Goal: Check status: Check status

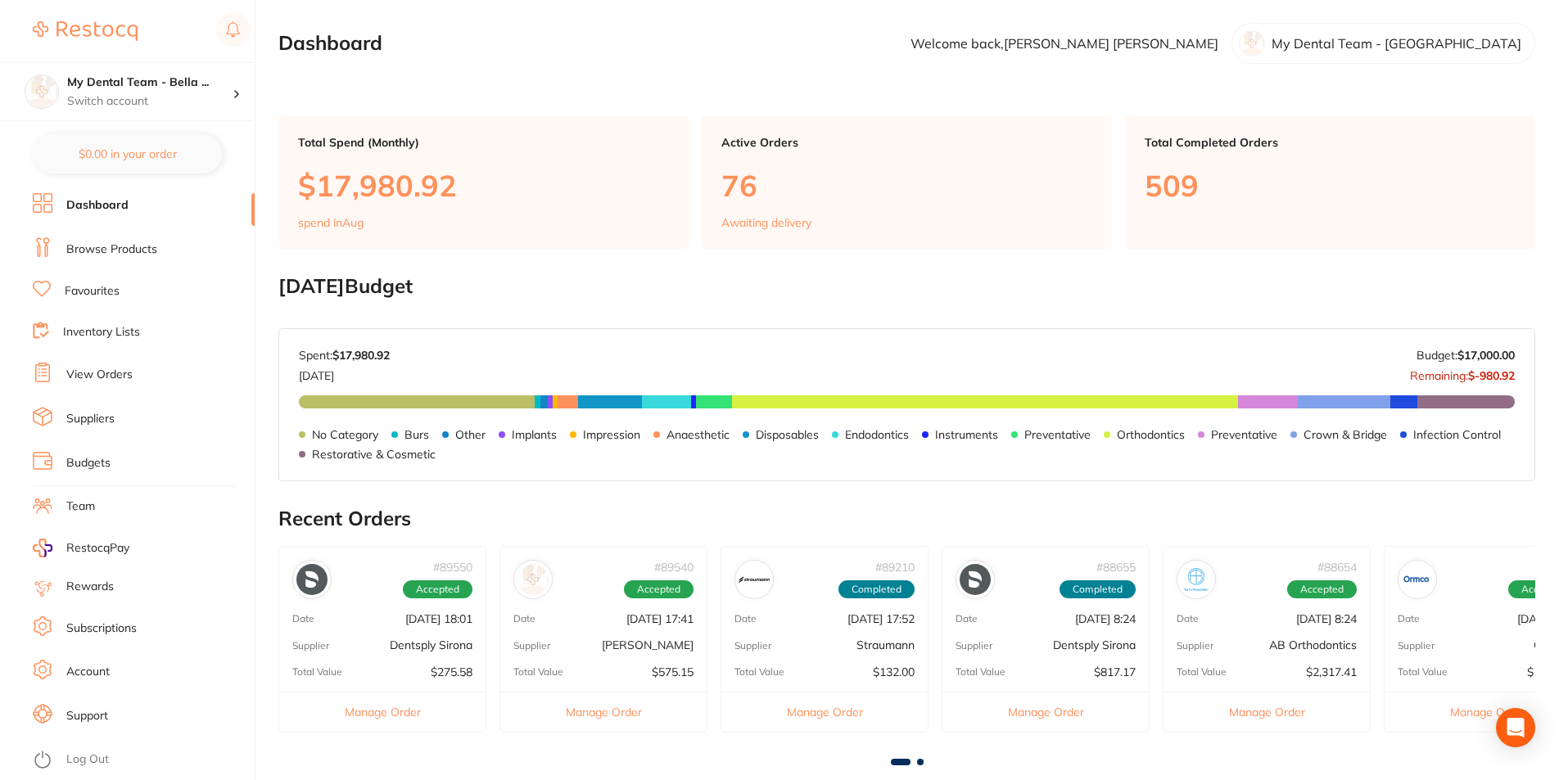
click at [107, 374] on link "View Orders" at bounding box center [99, 374] width 66 height 16
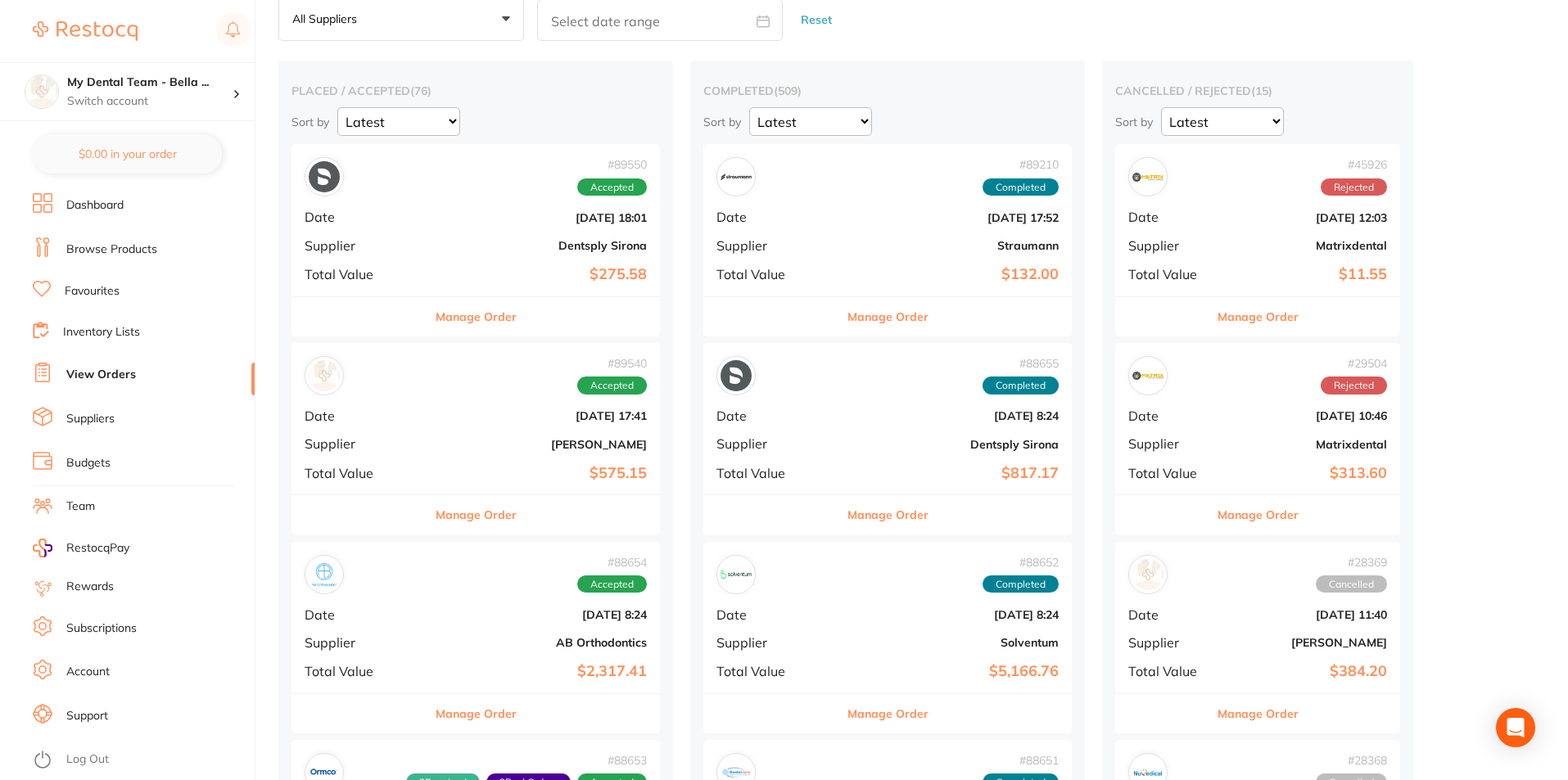
scroll to position [163, 0]
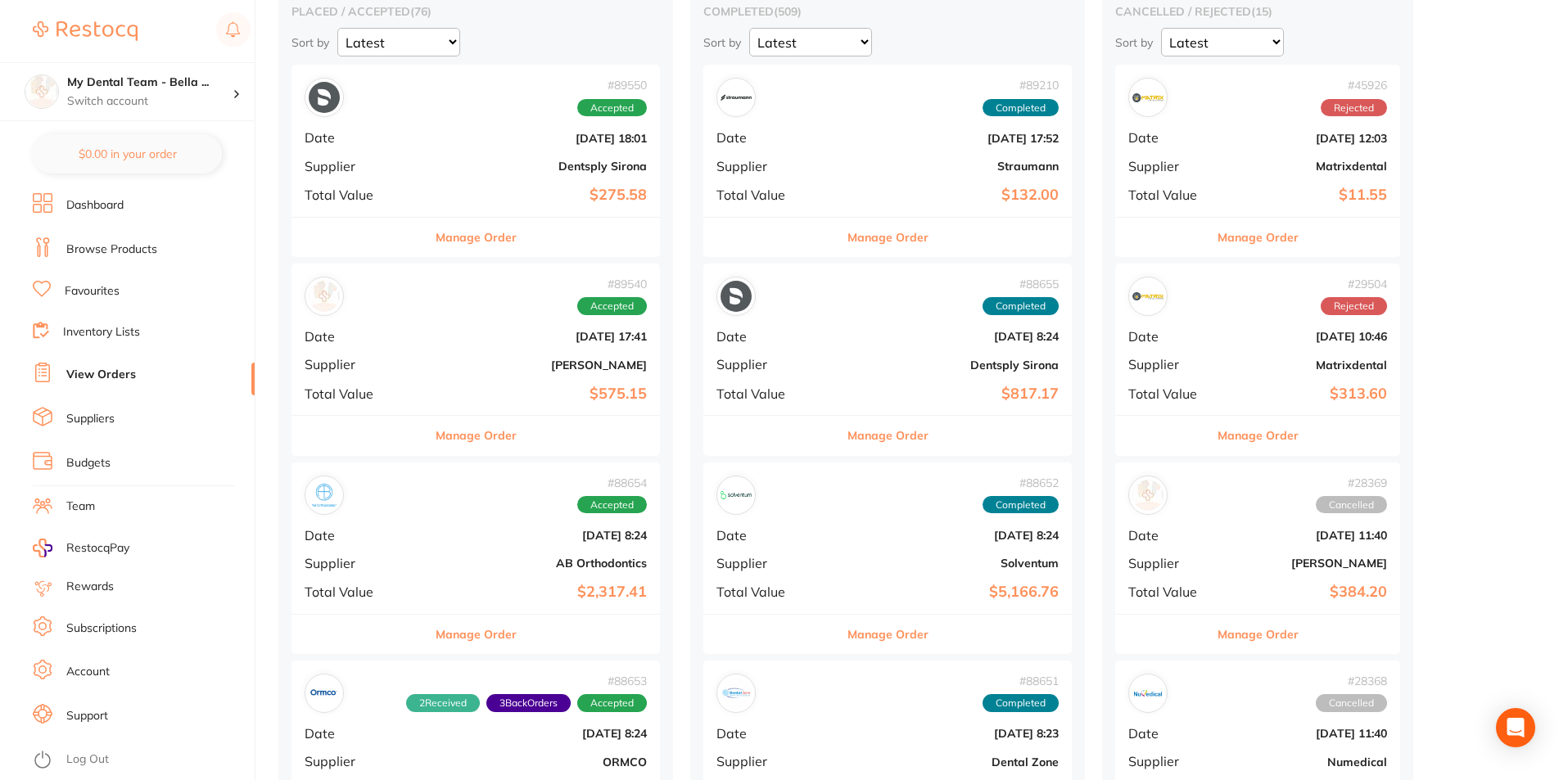
click at [456, 631] on button "Manage Order" at bounding box center [476, 634] width 81 height 39
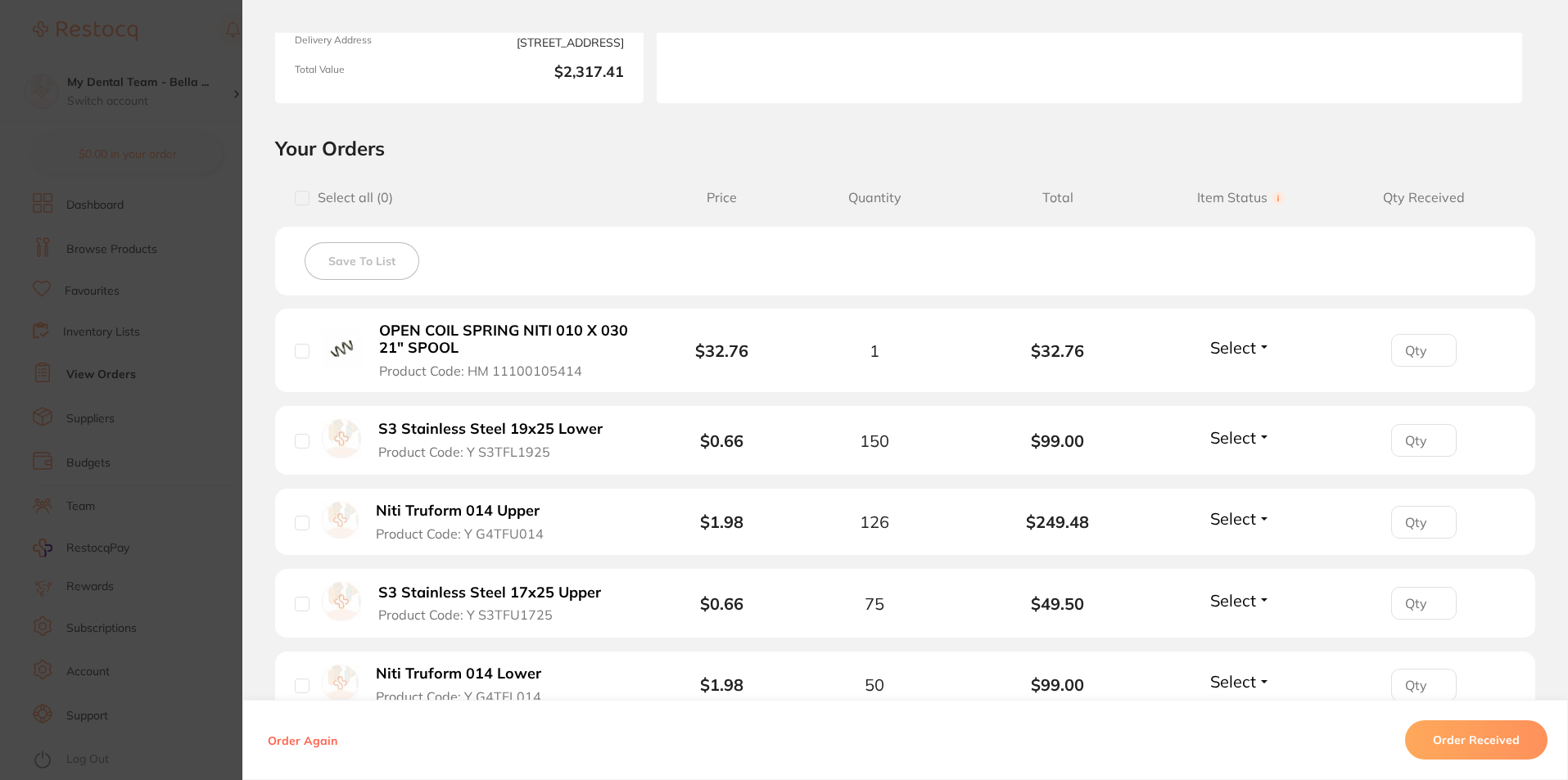
scroll to position [327, 0]
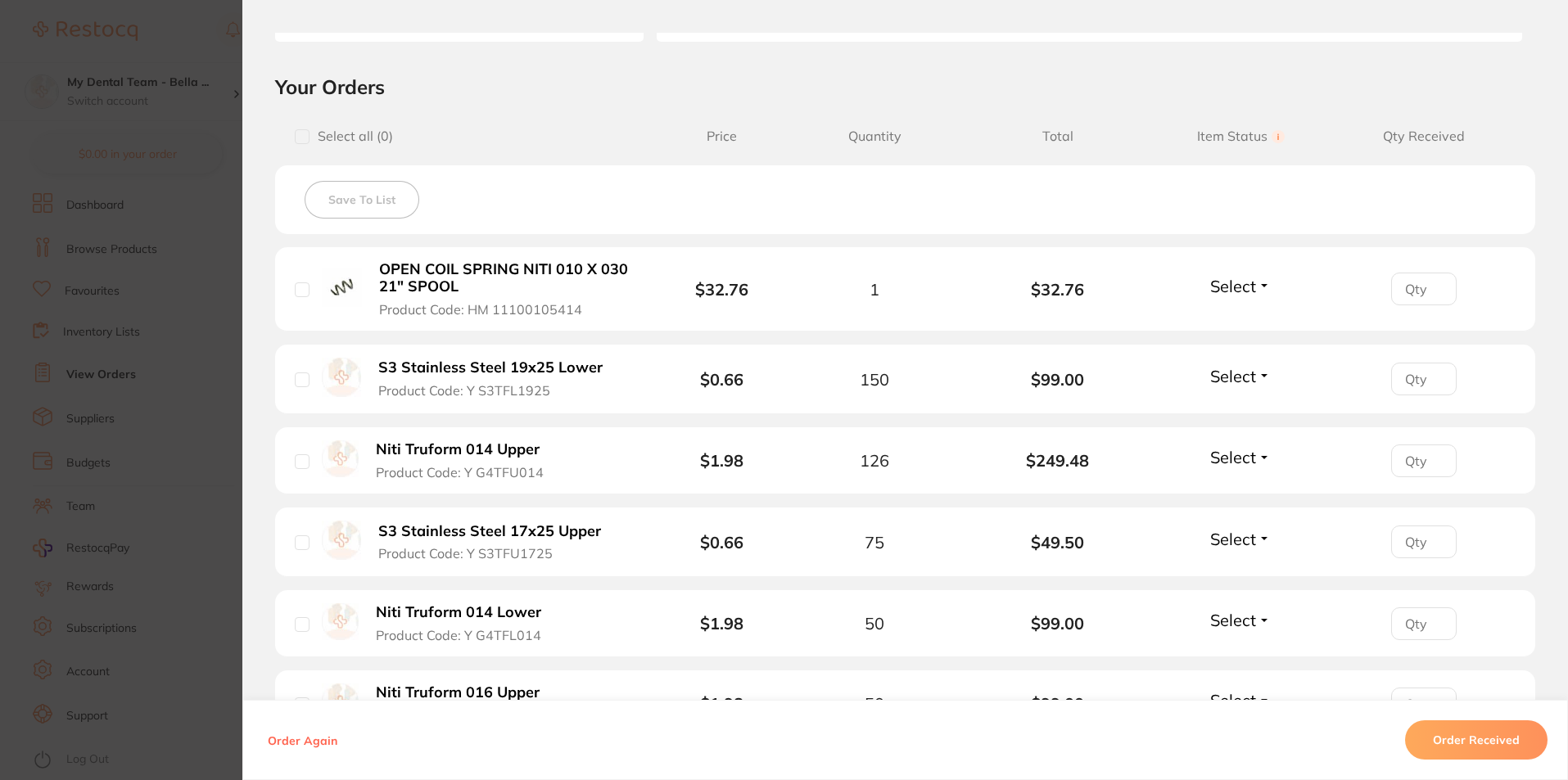
click at [1226, 288] on span "Select" at bounding box center [1233, 286] width 46 height 20
click at [1241, 321] on span "Received" at bounding box center [1240, 321] width 41 height 13
click at [1238, 376] on span "Select" at bounding box center [1233, 376] width 46 height 20
click at [1238, 405] on span "Received" at bounding box center [1240, 411] width 41 height 13
click at [1433, 305] on input "1" at bounding box center [1423, 288] width 65 height 33
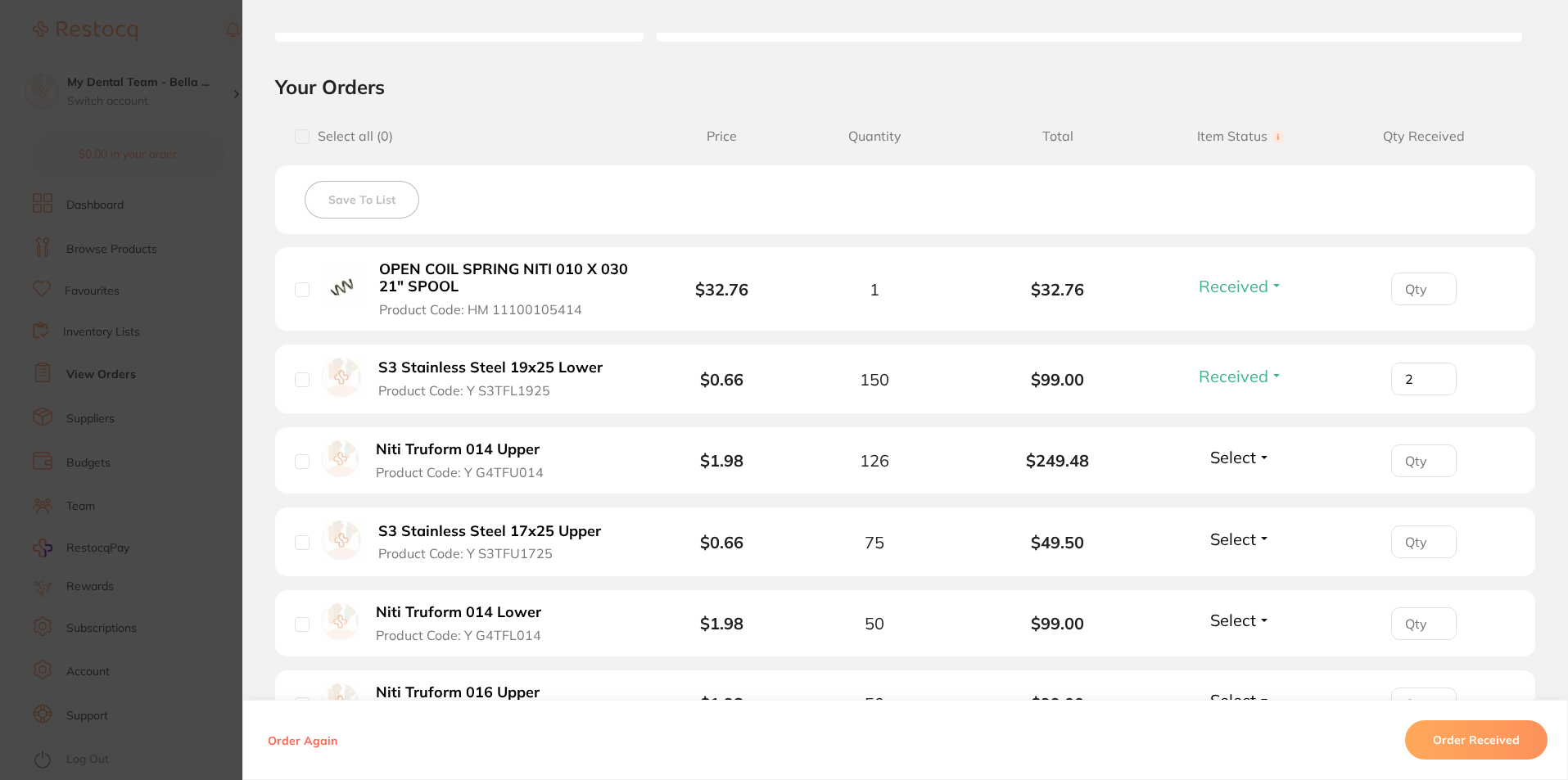
click at [1433, 305] on input "2" at bounding box center [1423, 288] width 65 height 33
click at [1432, 305] on input "1" at bounding box center [1423, 288] width 65 height 33
click at [1432, 305] on input "0" at bounding box center [1423, 288] width 65 height 33
click at [1261, 382] on span "Received" at bounding box center [1233, 376] width 69 height 20
click at [1248, 437] on span "Back Order" at bounding box center [1241, 436] width 50 height 13
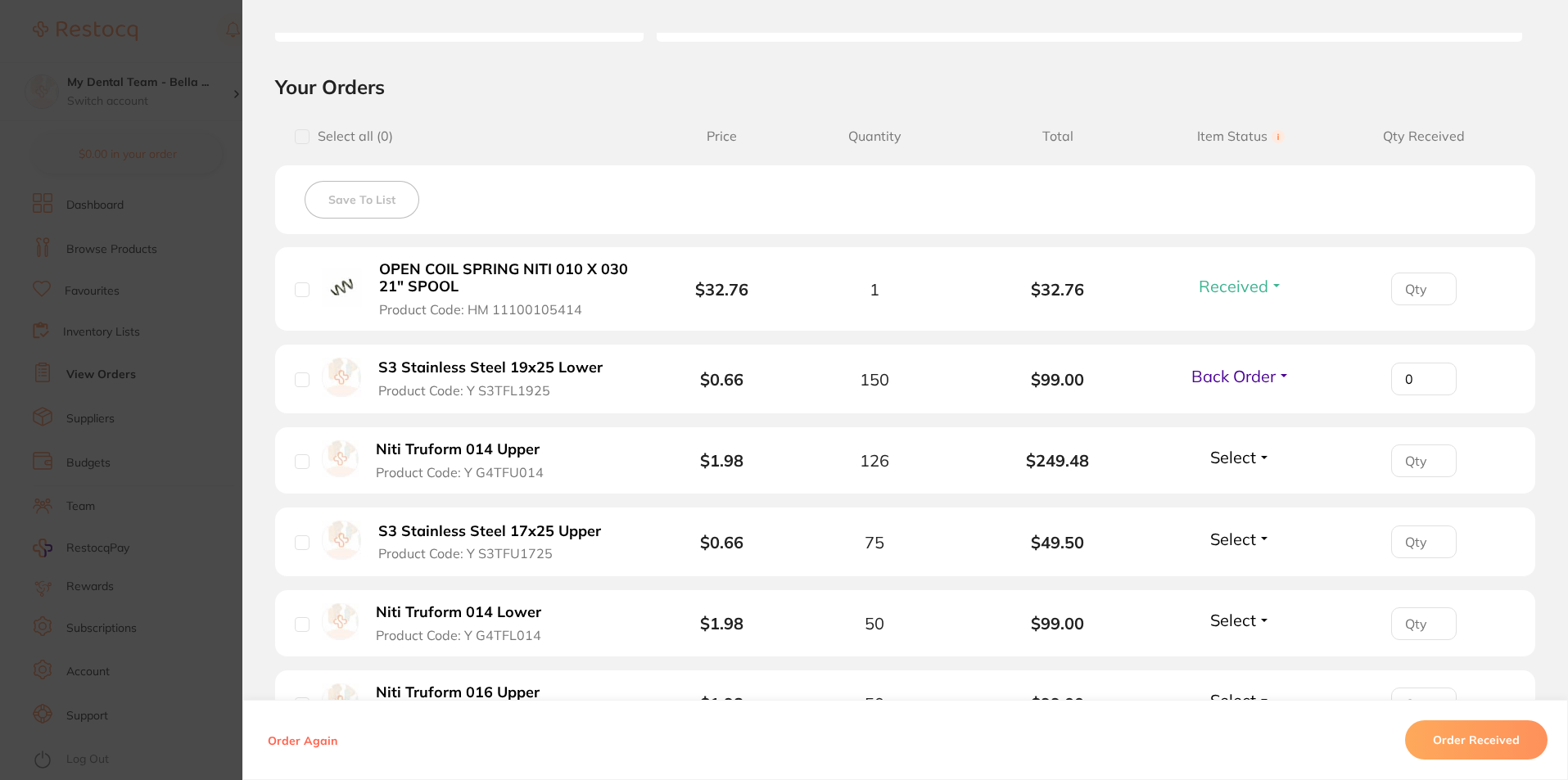
click at [1243, 455] on span "Select" at bounding box center [1233, 457] width 46 height 20
click at [1241, 489] on span "Received" at bounding box center [1240, 492] width 41 height 13
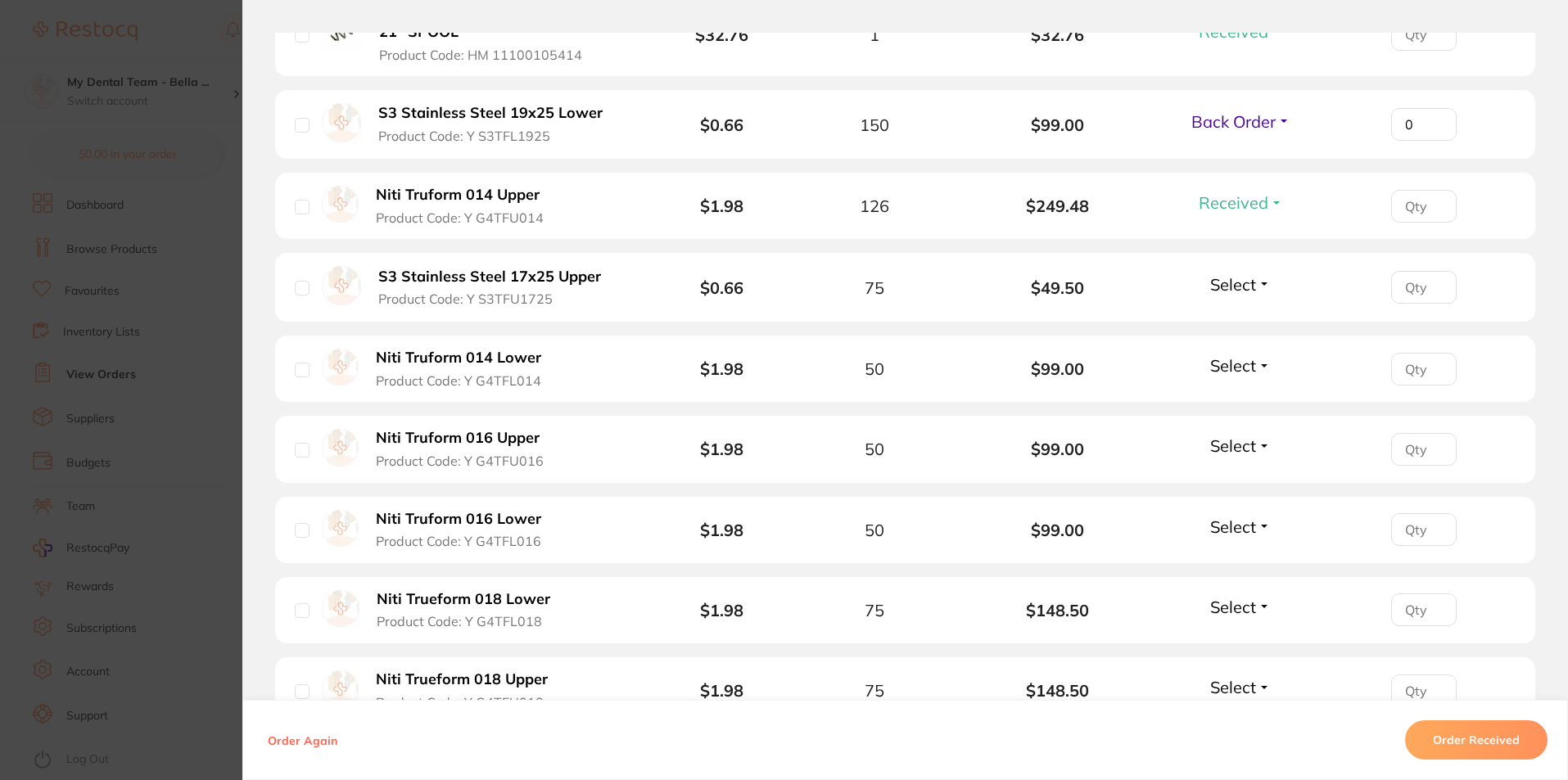
scroll to position [603, 0]
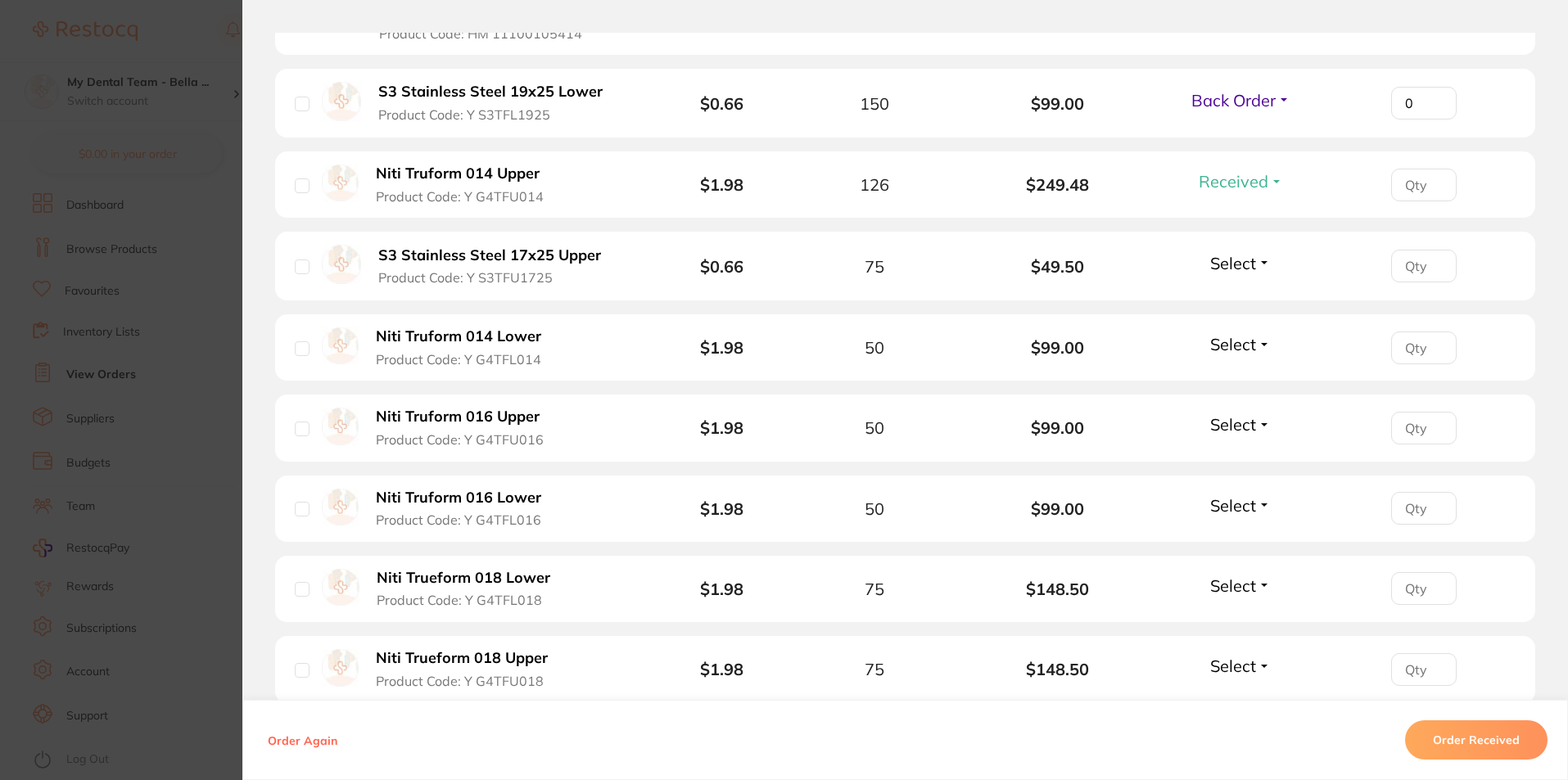
click at [1241, 261] on span "Select" at bounding box center [1233, 263] width 46 height 20
click at [1252, 323] on span "Back Order" at bounding box center [1241, 323] width 50 height 13
click at [1238, 343] on span "Select" at bounding box center [1233, 344] width 46 height 20
click at [1248, 371] on button "Received" at bounding box center [1240, 380] width 41 height 25
click at [1246, 421] on span "Select" at bounding box center [1233, 424] width 46 height 20
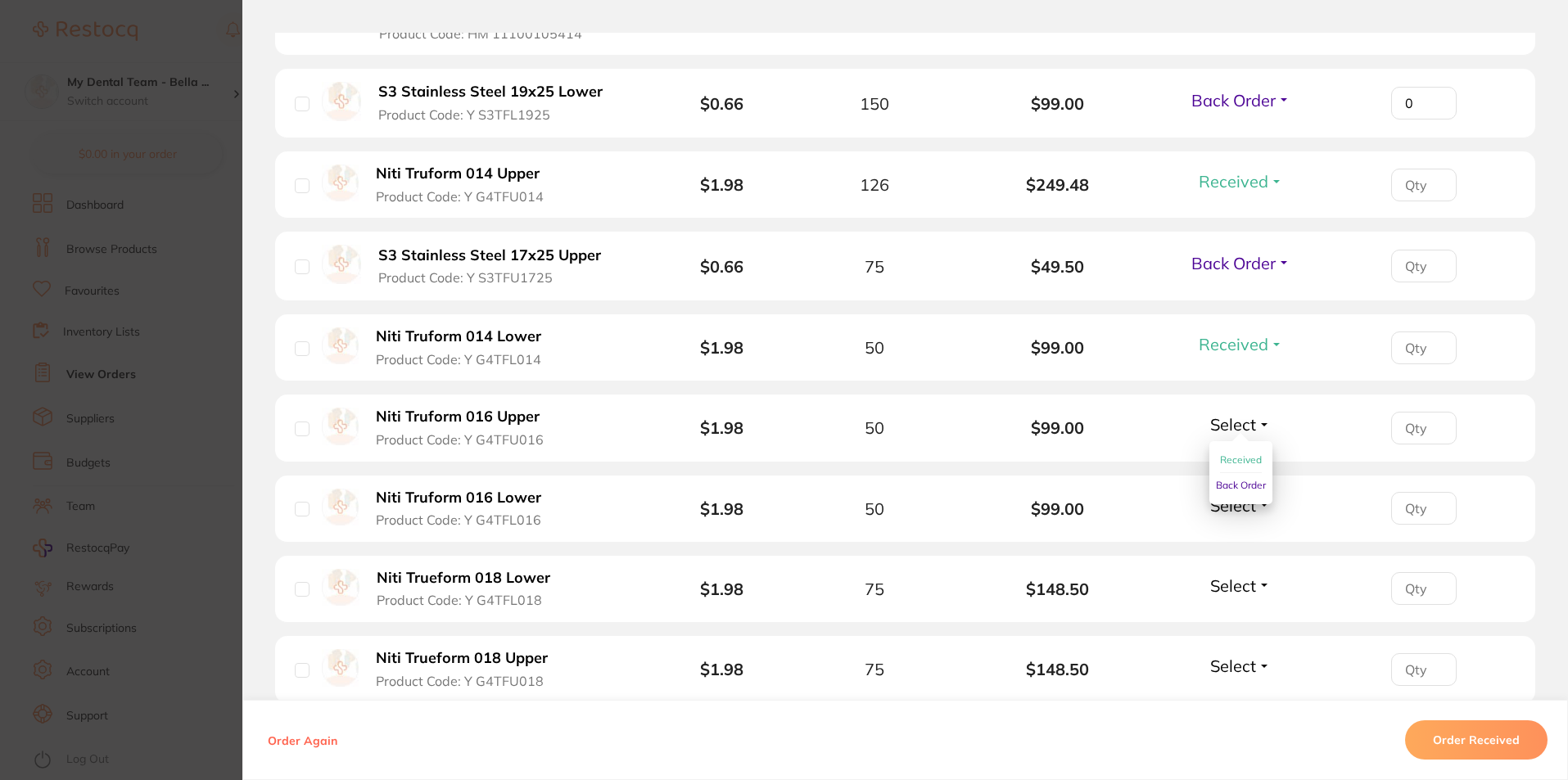
drag, startPoint x: 1229, startPoint y: 459, endPoint x: 1230, endPoint y: 467, distance: 8.1
click at [1230, 459] on span "Received" at bounding box center [1240, 459] width 41 height 13
click at [1227, 498] on span "Select" at bounding box center [1233, 505] width 46 height 20
click at [1243, 540] on span "Received" at bounding box center [1240, 541] width 41 height 13
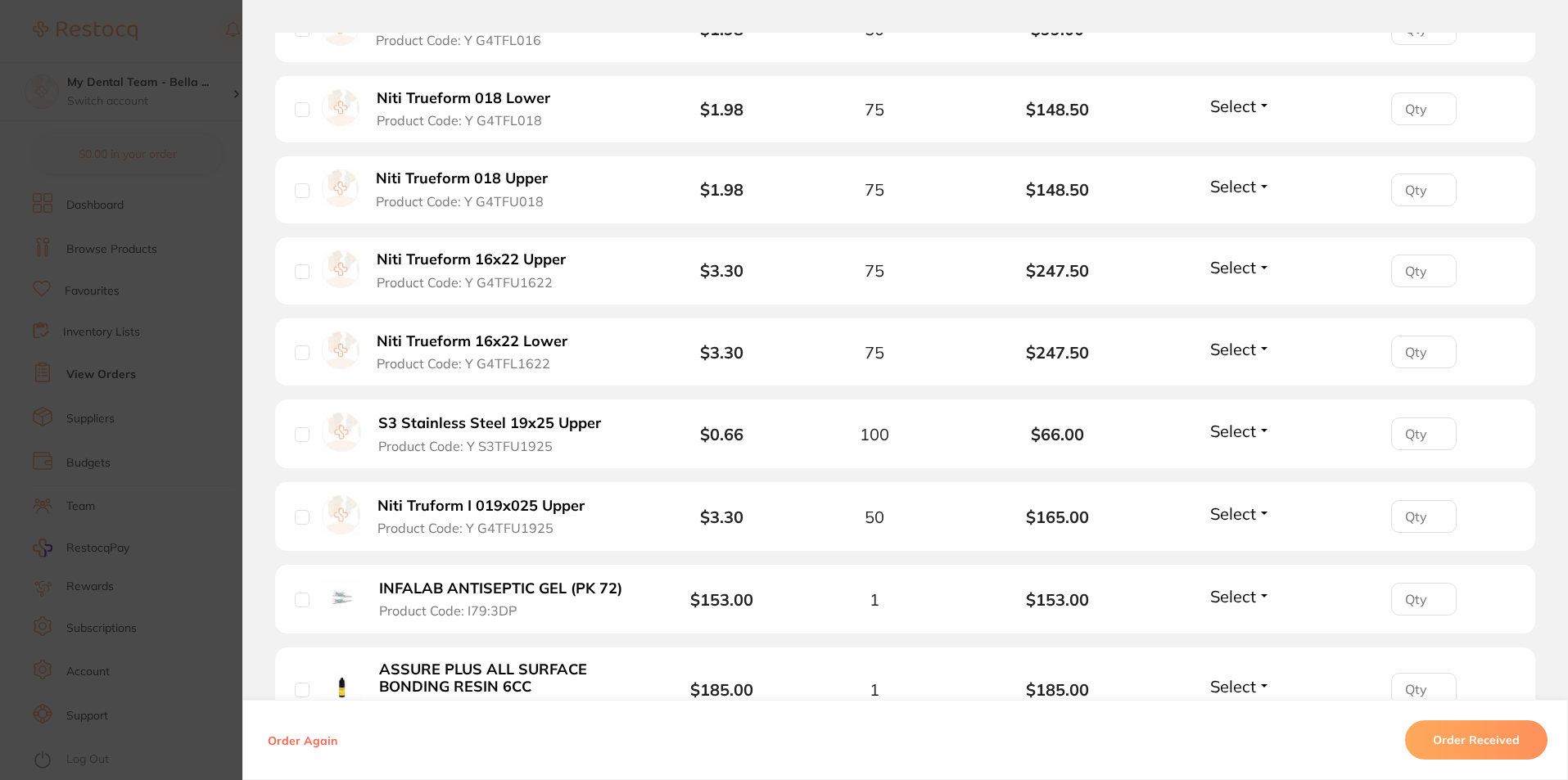
scroll to position [1095, 0]
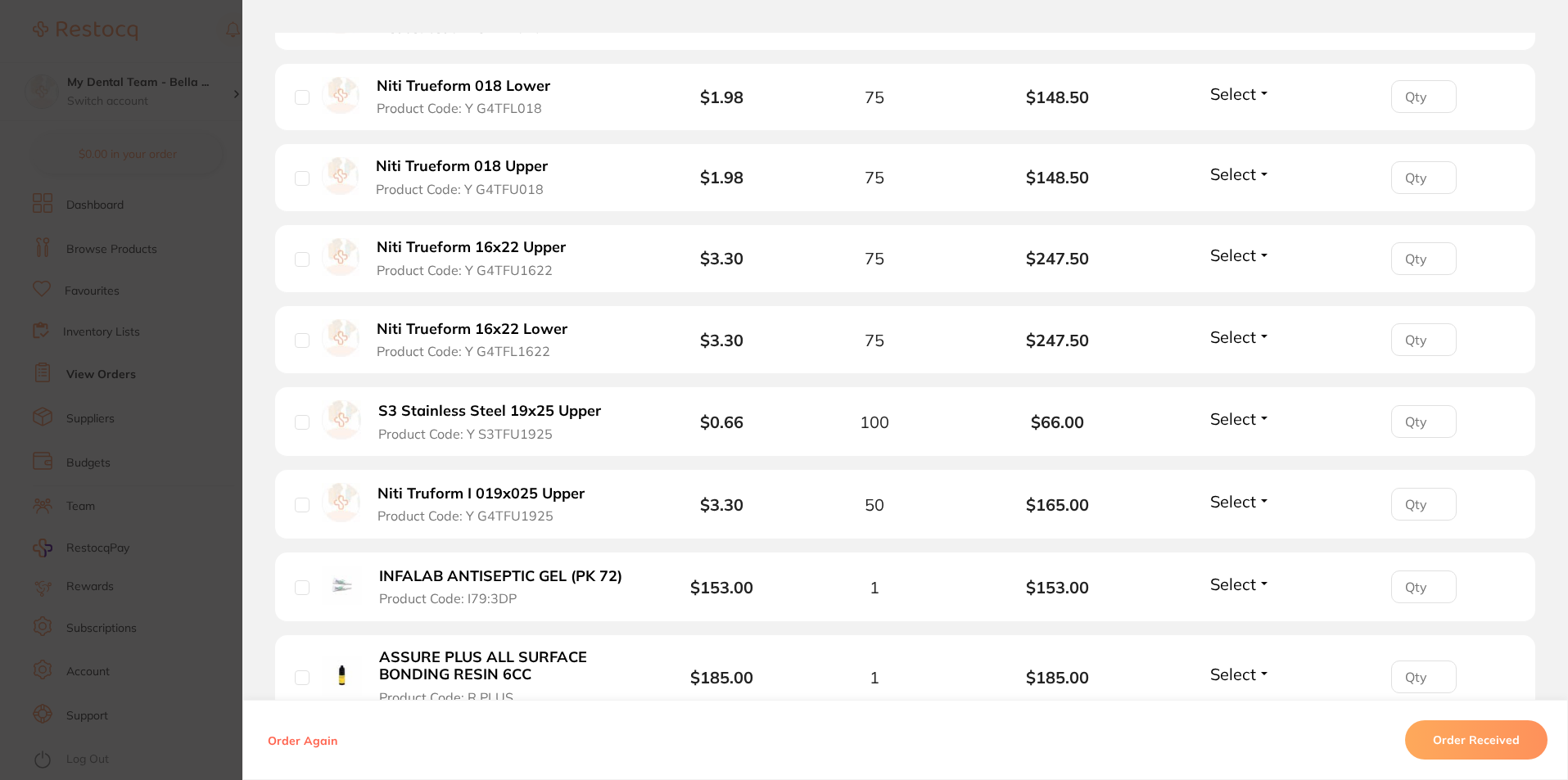
click at [1220, 96] on span "Select" at bounding box center [1233, 94] width 46 height 20
click at [1214, 121] on ul "Received Back Order" at bounding box center [1241, 142] width 63 height 63
click at [1223, 129] on span "Received" at bounding box center [1240, 129] width 41 height 13
click at [1240, 165] on span "Select" at bounding box center [1233, 173] width 46 height 20
click at [1252, 205] on span "Received" at bounding box center [1240, 209] width 41 height 13
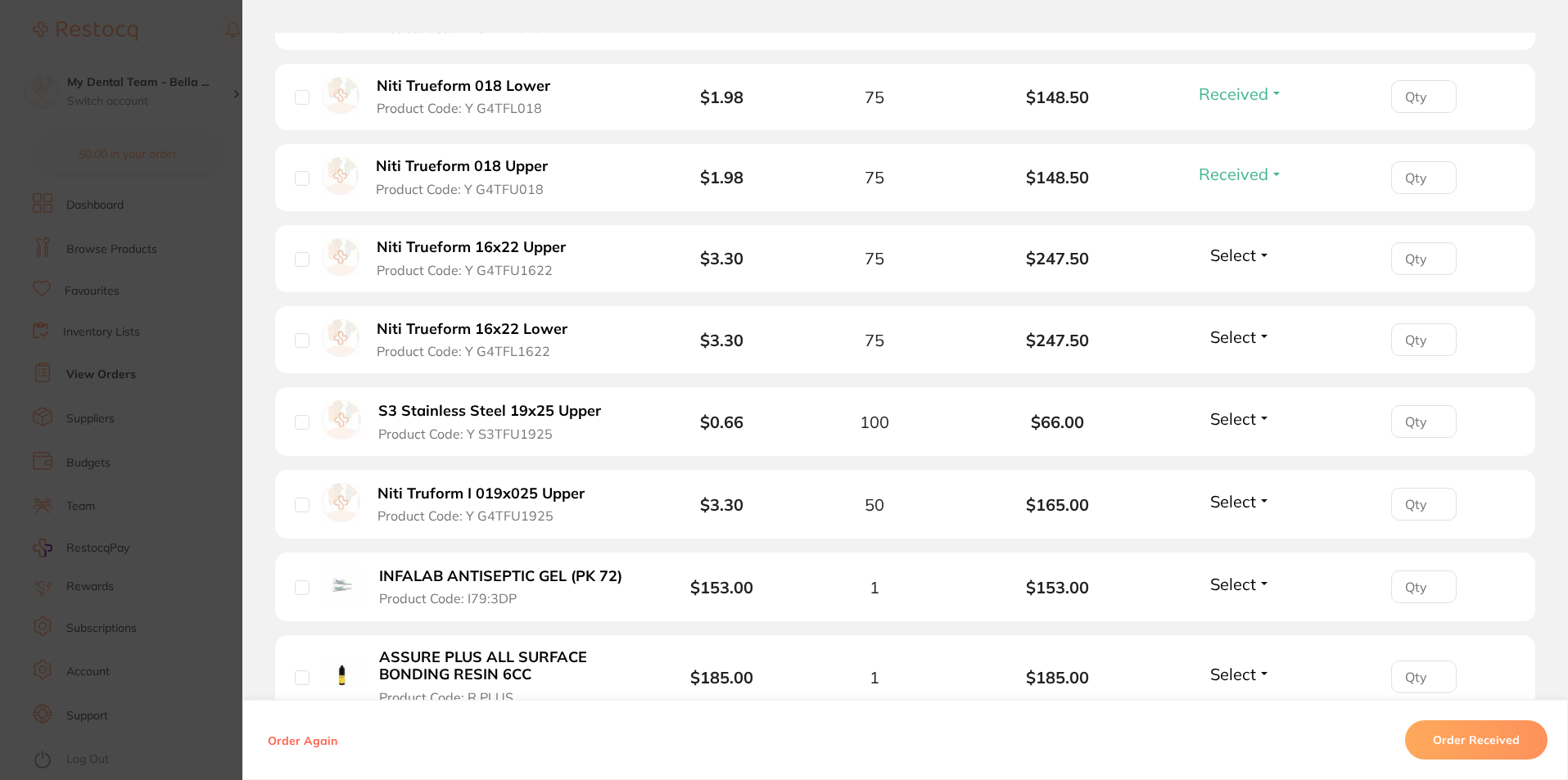
click at [1252, 246] on span "Select" at bounding box center [1233, 255] width 46 height 20
click at [1253, 288] on span "Received" at bounding box center [1240, 290] width 41 height 13
click at [1257, 337] on button "Select" at bounding box center [1240, 337] width 70 height 20
click at [1252, 375] on span "Received" at bounding box center [1240, 371] width 41 height 13
click at [1230, 415] on span "Select" at bounding box center [1233, 419] width 46 height 20
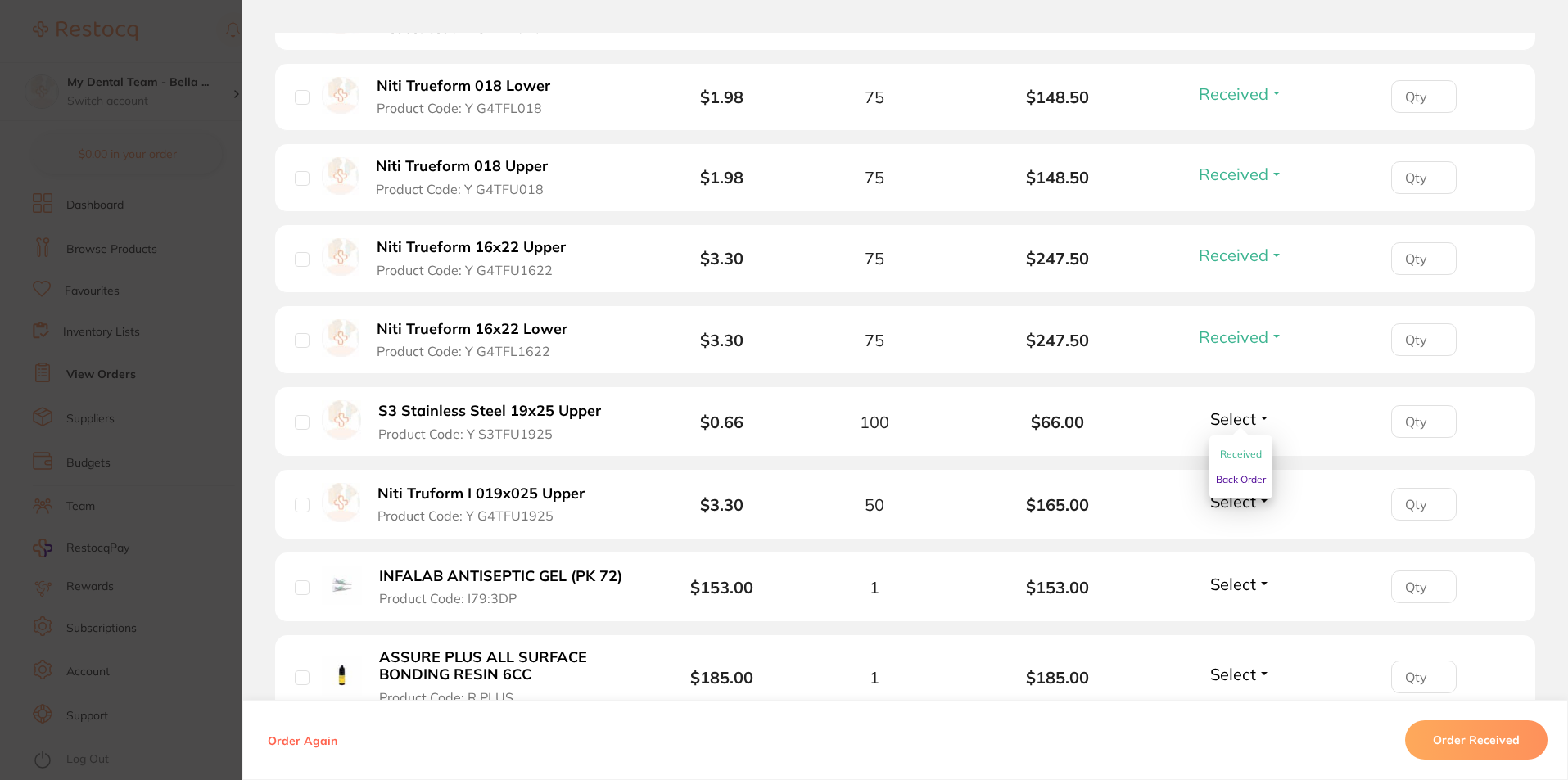
click at [1237, 453] on span "Received" at bounding box center [1240, 453] width 41 height 13
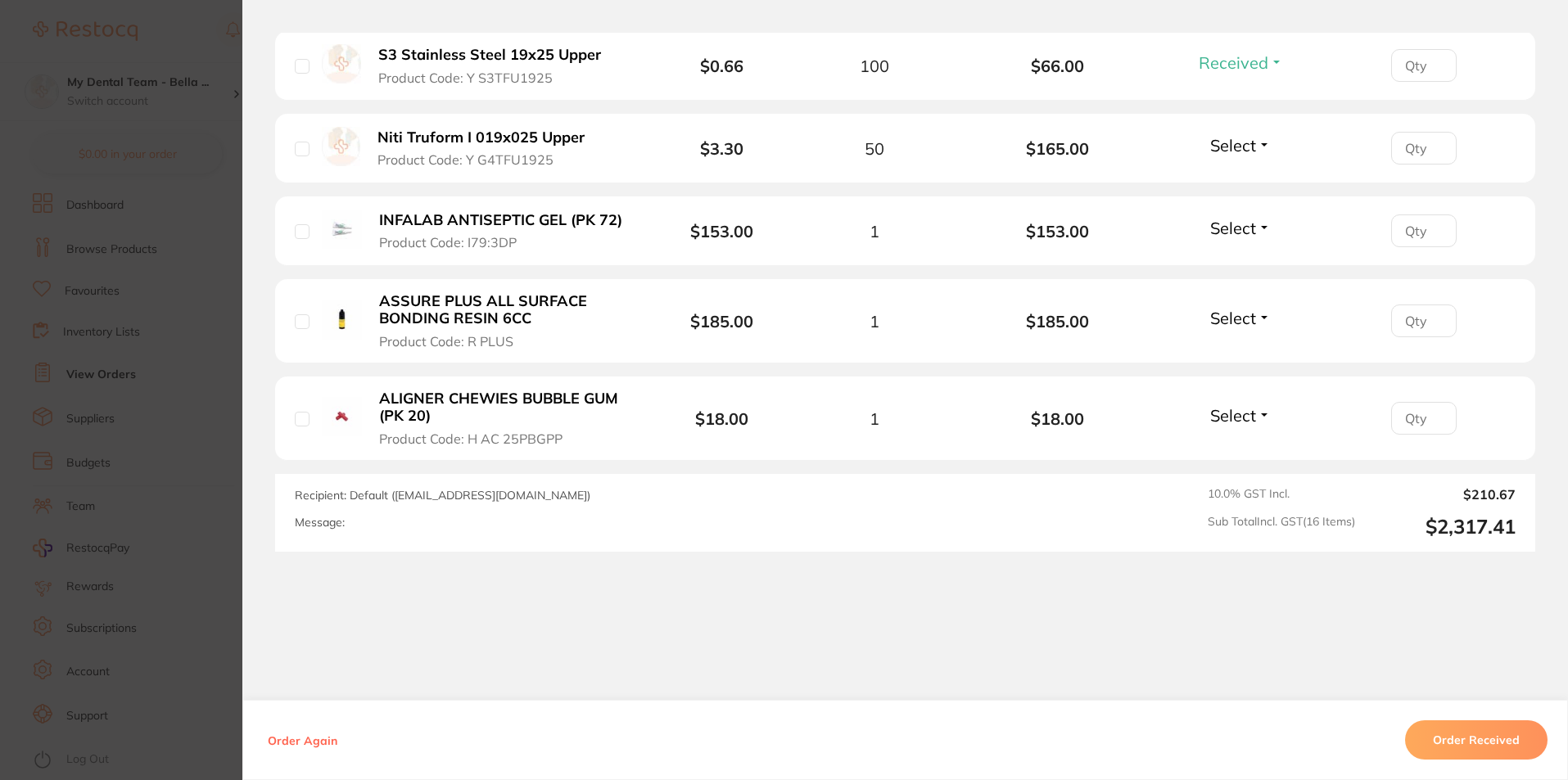
scroll to position [1464, 0]
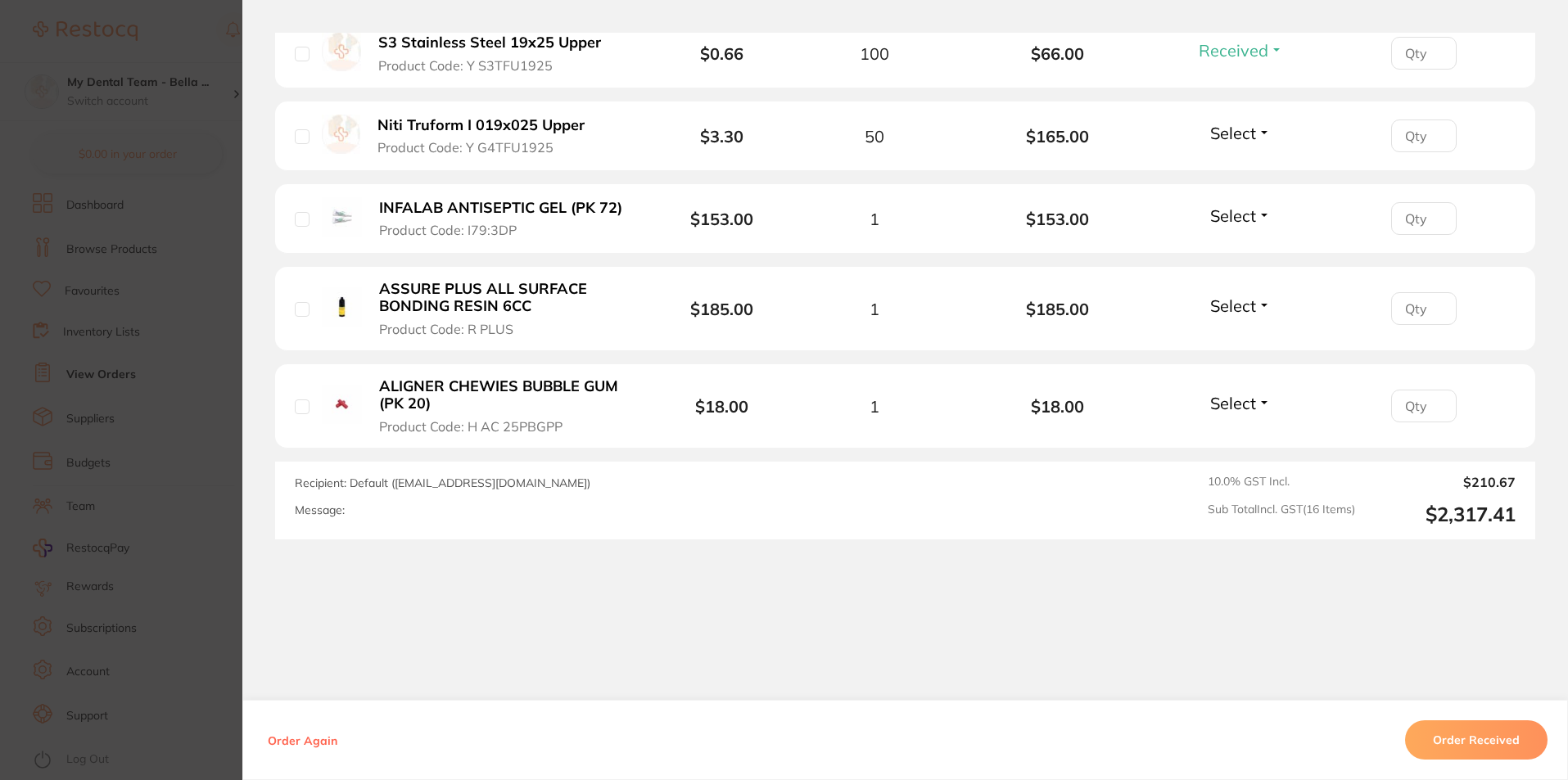
click at [1257, 140] on button "Select" at bounding box center [1240, 133] width 70 height 20
click at [1262, 168] on ul "Received Back Order" at bounding box center [1241, 181] width 63 height 63
click at [1248, 170] on span "Received" at bounding box center [1240, 168] width 41 height 13
click at [1251, 220] on span "Select" at bounding box center [1233, 216] width 46 height 20
click at [1257, 244] on span "Received" at bounding box center [1240, 250] width 41 height 13
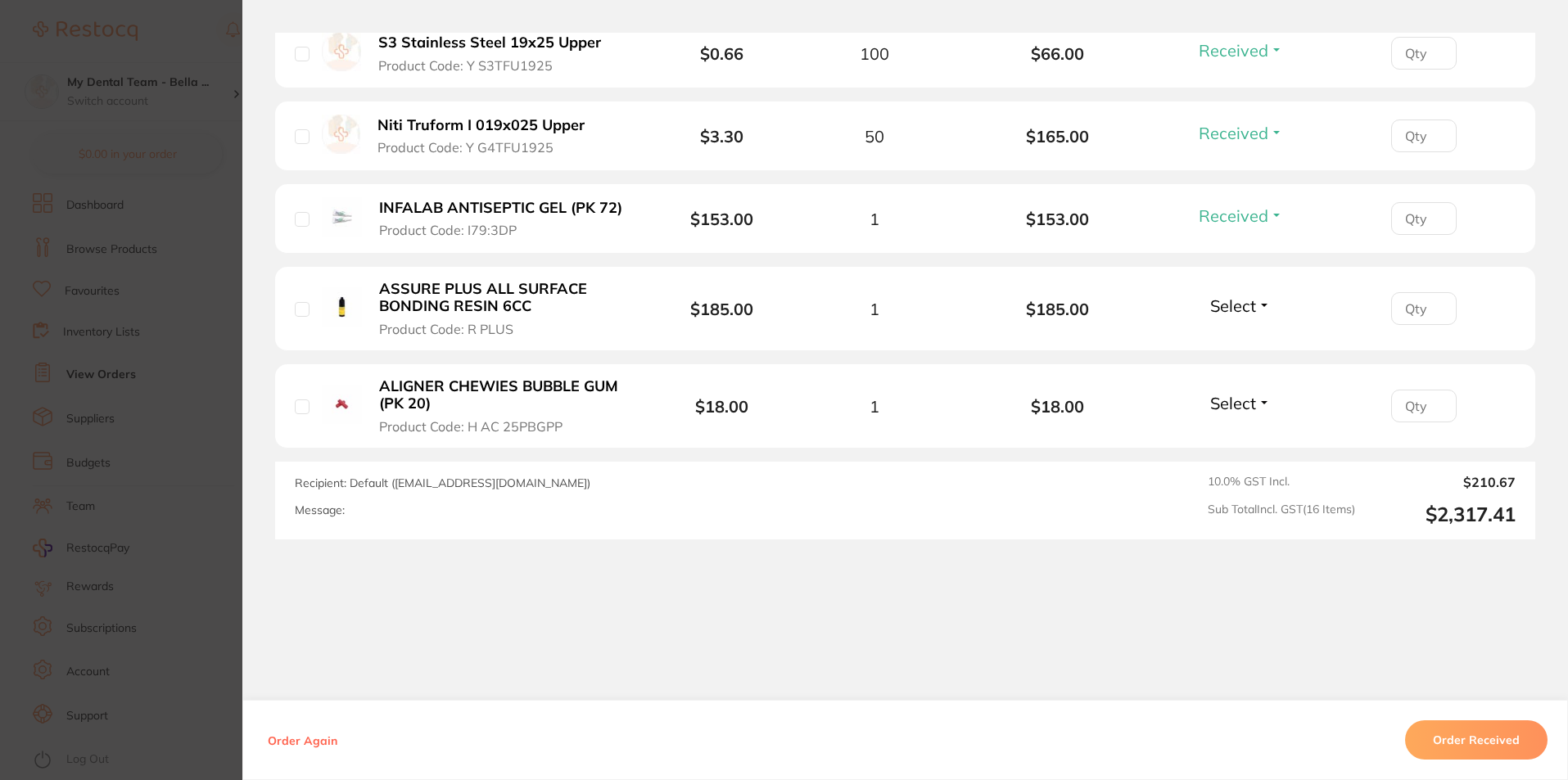
click at [1243, 306] on span "Select" at bounding box center [1233, 305] width 46 height 20
click at [1235, 335] on span "Received" at bounding box center [1240, 341] width 41 height 13
click at [1235, 401] on span "Select" at bounding box center [1233, 403] width 46 height 20
click at [1219, 437] on span "Received" at bounding box center [1240, 438] width 41 height 13
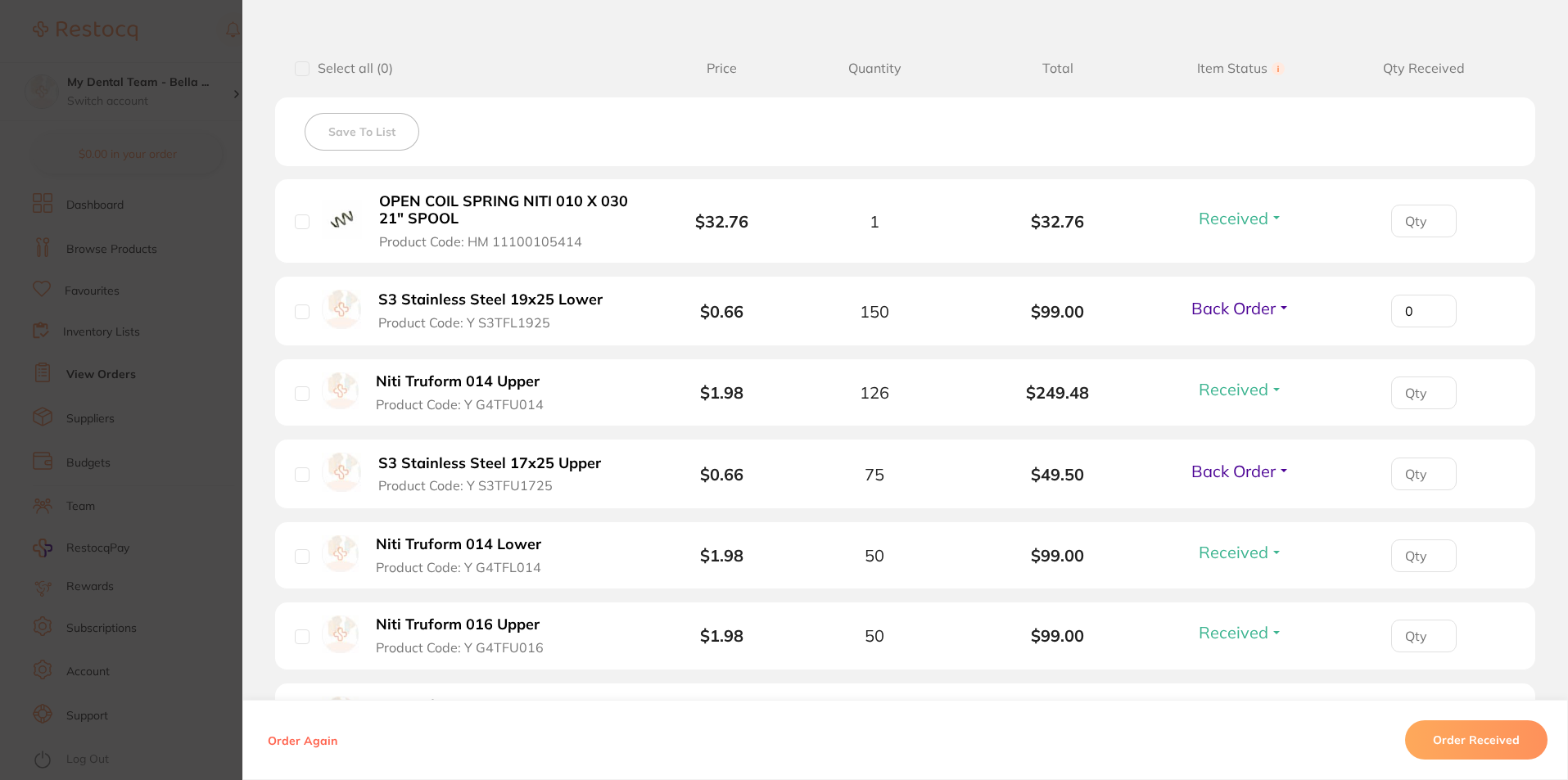
scroll to position [317, 0]
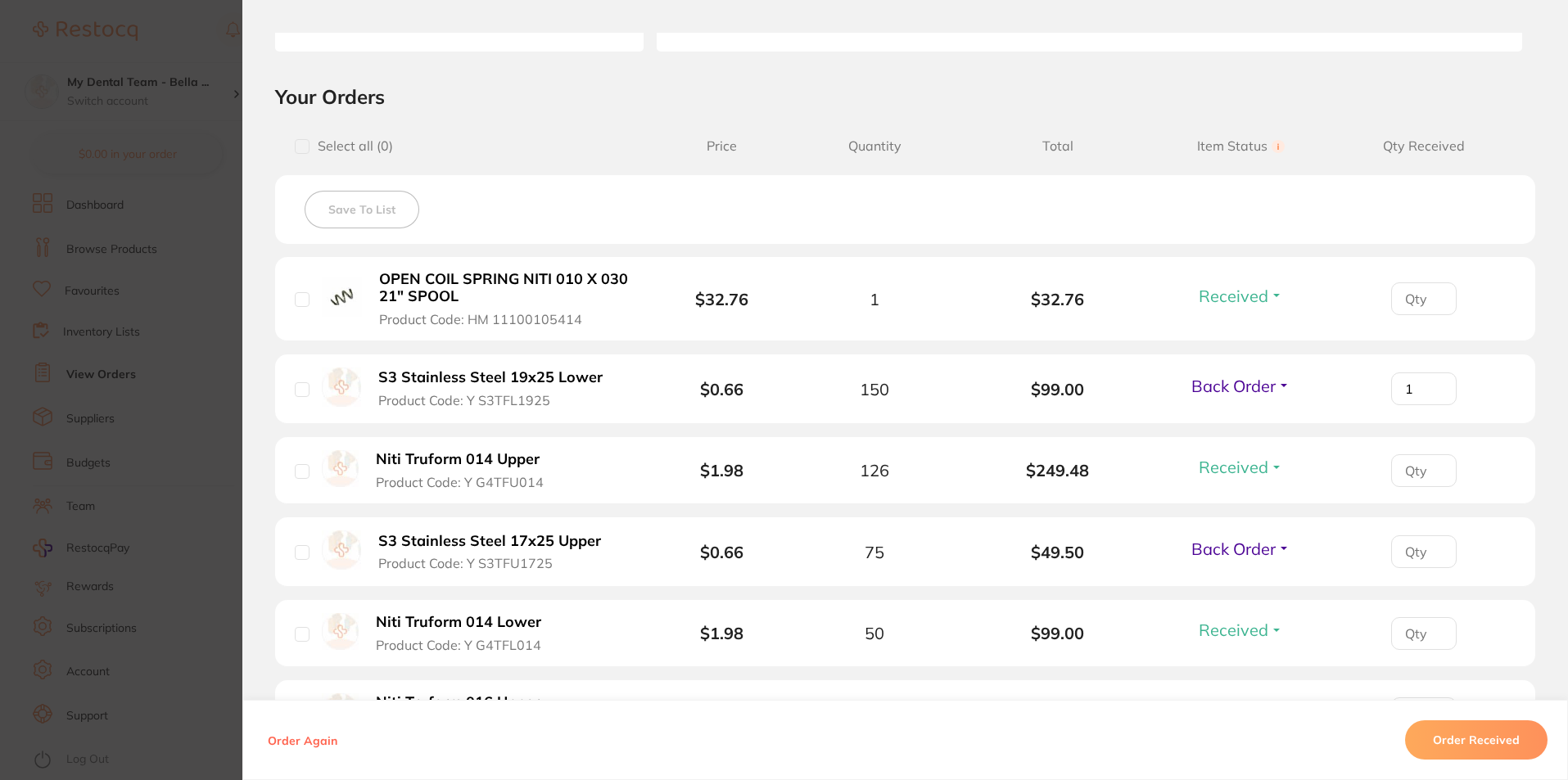
click at [1433, 315] on input "1" at bounding box center [1423, 299] width 65 height 33
click at [1433, 315] on input "2" at bounding box center [1423, 299] width 65 height 33
type input "3"
click at [1434, 315] on input "3" at bounding box center [1423, 299] width 65 height 33
click at [1432, 315] on input "1" at bounding box center [1423, 299] width 65 height 33
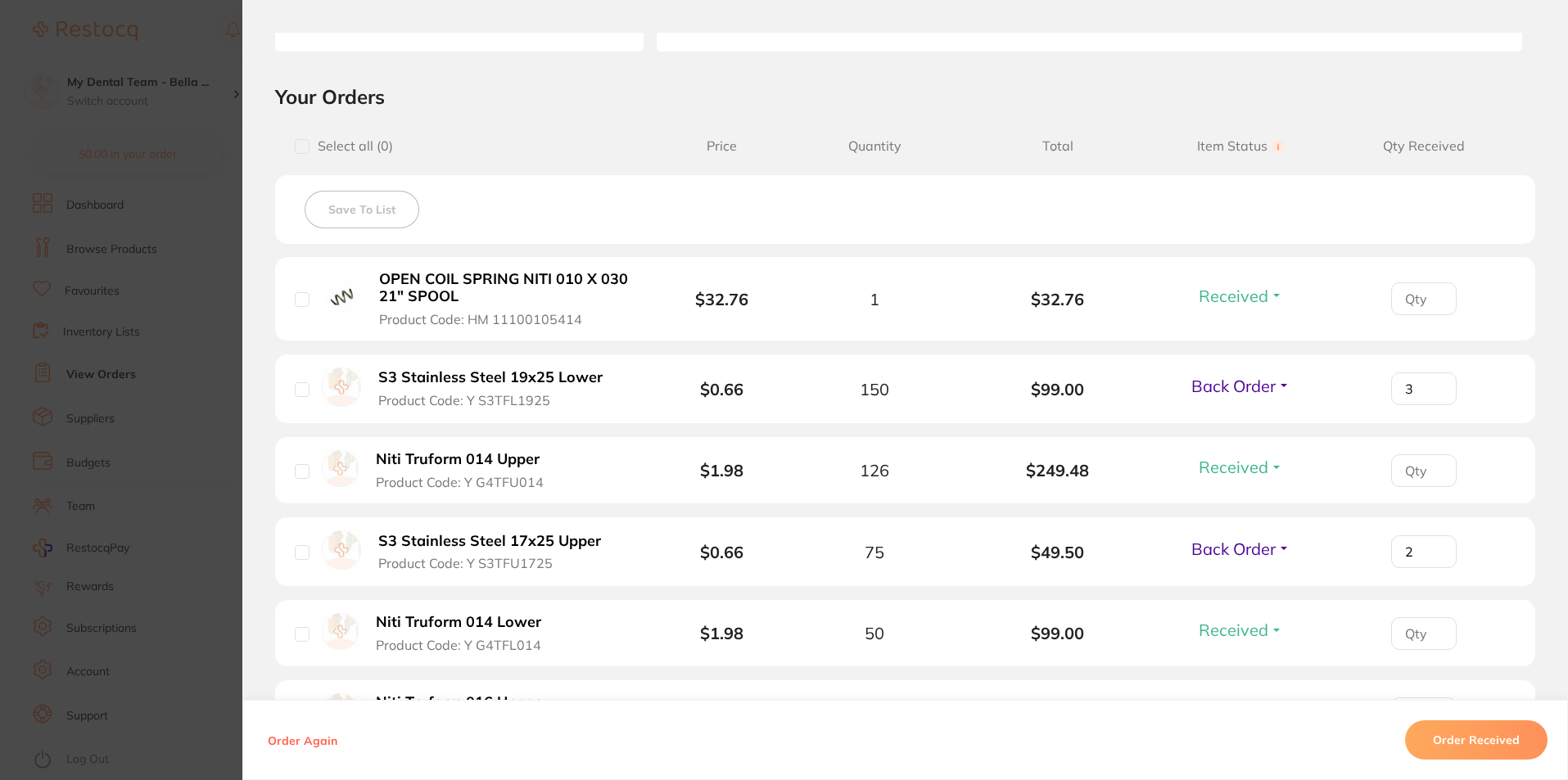
type input "2"
click at [1433, 315] on input "2" at bounding box center [1423, 299] width 65 height 33
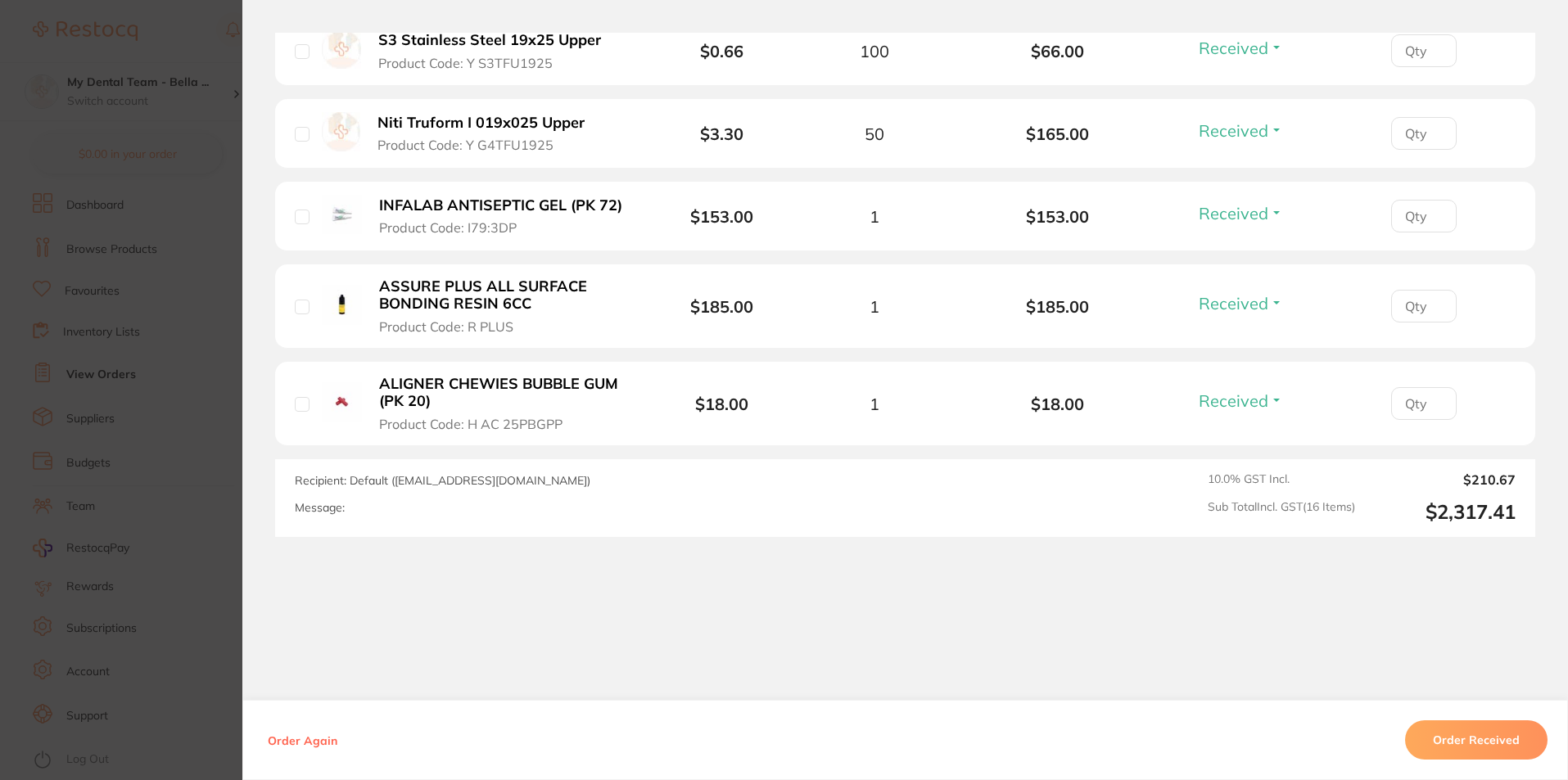
scroll to position [491, 0]
click at [180, 421] on section "Order ID: Restocq- 88654 Order Information 14 Received 2 Back Orders Accepted O…" at bounding box center [784, 390] width 1568 height 780
